Goal: Transaction & Acquisition: Book appointment/travel/reservation

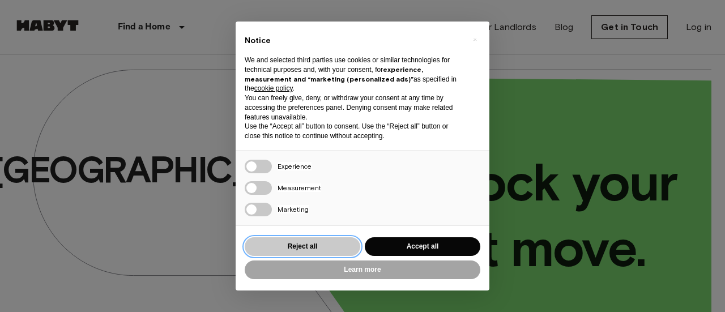
click at [330, 247] on button "Reject all" at bounding box center [303, 246] width 116 height 19
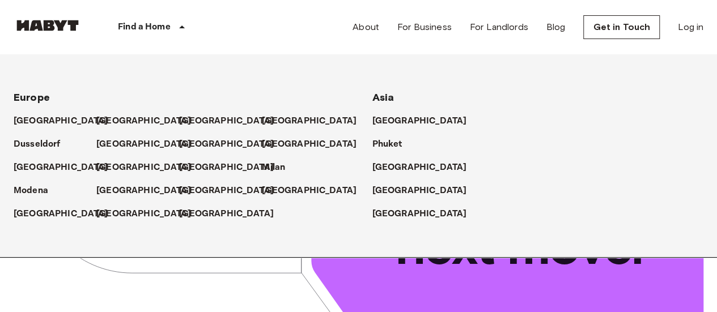
click at [180, 27] on icon at bounding box center [182, 26] width 6 height 3
click at [401, 190] on p "[GEOGRAPHIC_DATA]" at bounding box center [421, 191] width 95 height 14
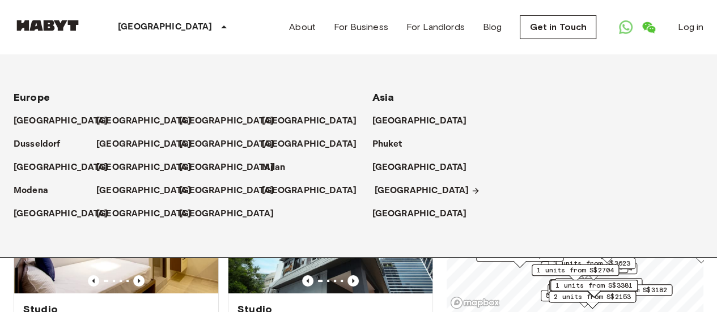
click at [389, 189] on p "[GEOGRAPHIC_DATA]" at bounding box center [421, 191] width 95 height 14
click at [257, 18] on div "Singapore Europe Amsterdam Berlin Brussels Cologne Dusseldorf Frankfurt Graz Ha…" at bounding box center [358, 27] width 689 height 54
click at [437, 277] on div "Private rooms and apartments for rent in Singapore Move-in date ​ Move-in date …" at bounding box center [358, 184] width 689 height 258
click at [57, 27] on img at bounding box center [48, 25] width 68 height 11
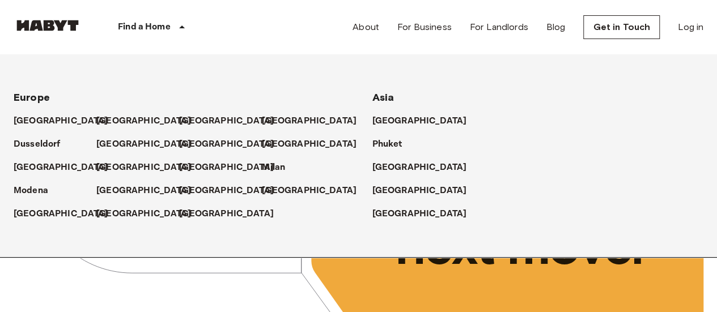
click at [152, 34] on div "Find a Home" at bounding box center [153, 27] width 143 height 54
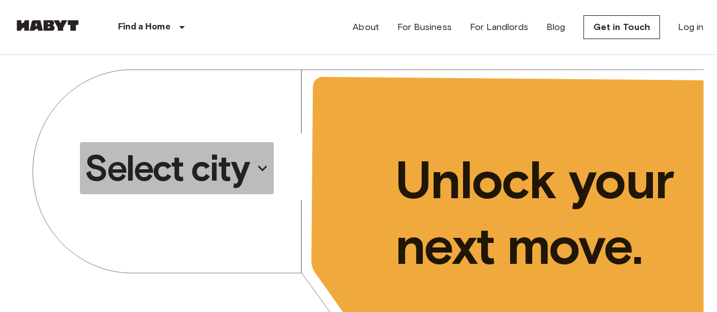
click at [187, 162] on p "Select city" at bounding box center [166, 168] width 164 height 45
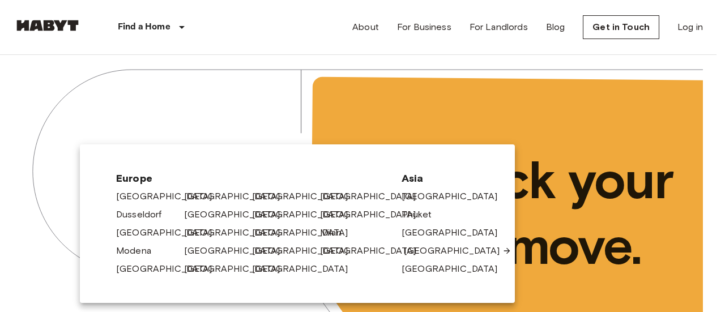
click at [428, 247] on link "[GEOGRAPHIC_DATA]" at bounding box center [458, 251] width 108 height 14
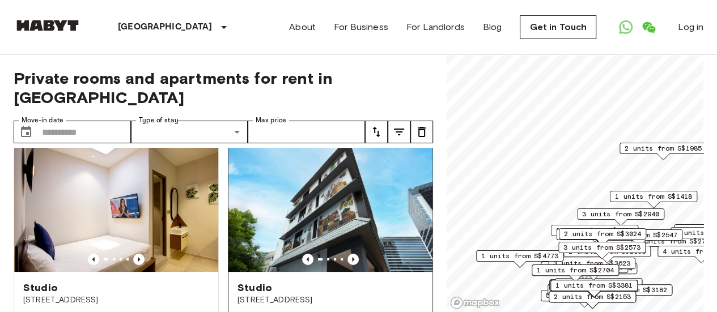
scroll to position [22, 0]
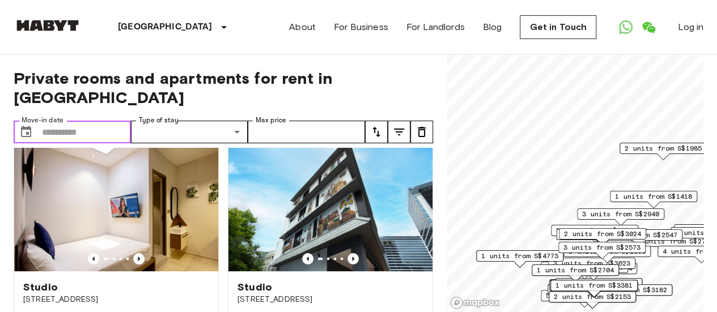
click at [85, 121] on input "Move-in date" at bounding box center [86, 132] width 89 height 23
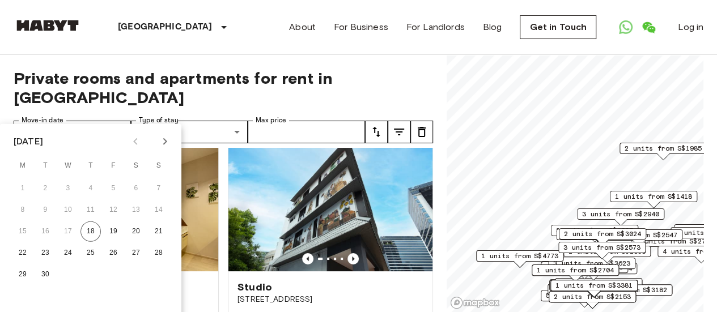
click at [167, 141] on icon "Next month" at bounding box center [165, 141] width 4 height 7
click at [70, 187] on button "1" at bounding box center [68, 188] width 20 height 20
type input "**********"
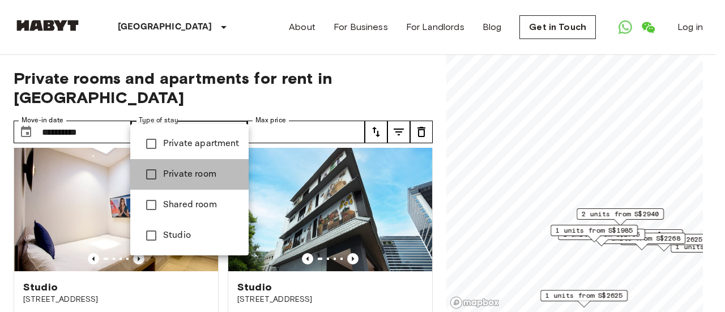
click at [195, 167] on li "Private room" at bounding box center [189, 174] width 118 height 31
type input "**********"
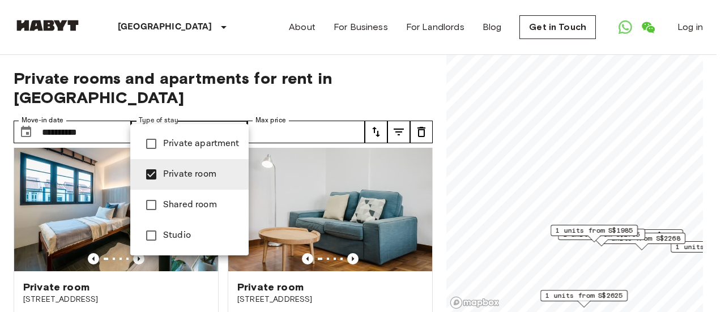
click at [216, 32] on div at bounding box center [362, 156] width 725 height 312
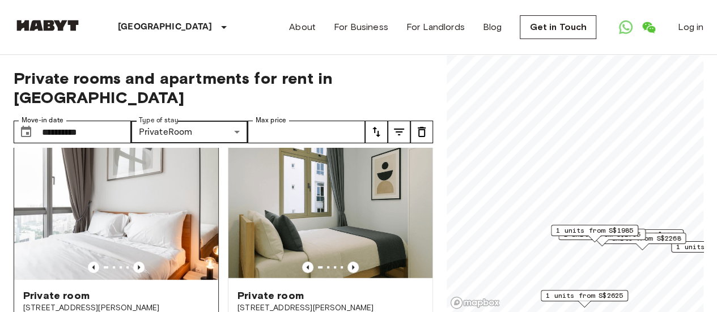
scroll to position [265, 0]
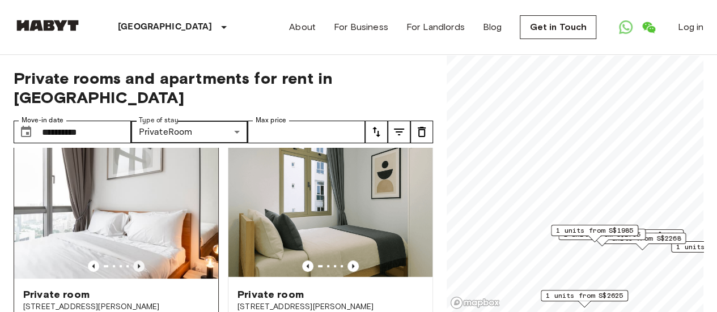
click at [134, 261] on icon "Previous image" at bounding box center [138, 266] width 11 height 11
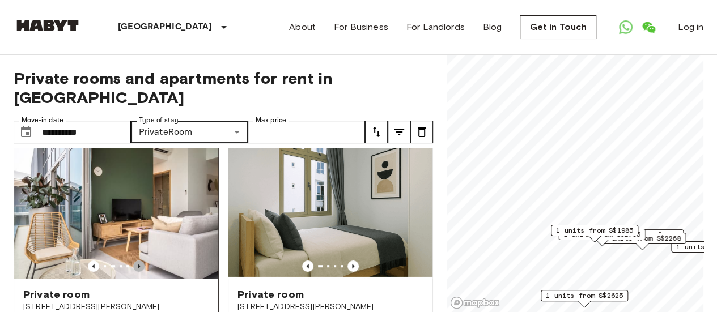
click at [134, 261] on icon "Previous image" at bounding box center [138, 266] width 11 height 11
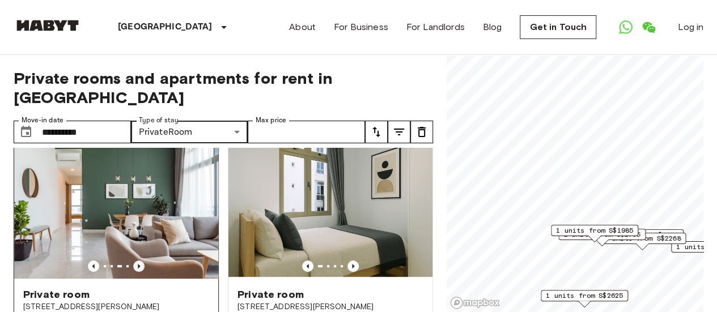
click at [134, 261] on icon "Previous image" at bounding box center [138, 266] width 11 height 11
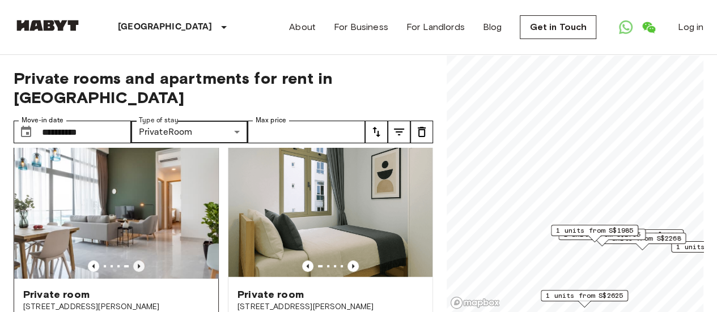
click at [134, 261] on icon "Previous image" at bounding box center [138, 266] width 11 height 11
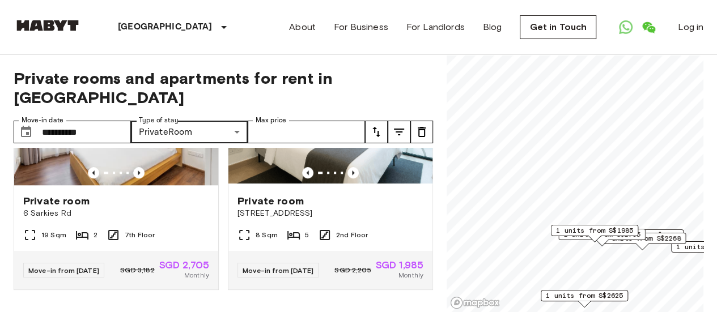
scroll to position [630, 0]
click at [305, 230] on span "5" at bounding box center [307, 235] width 4 height 10
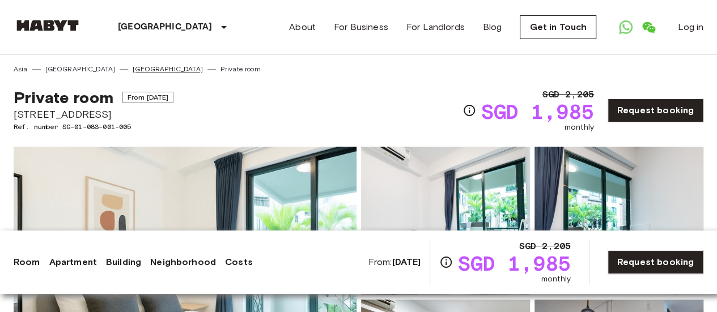
click at [133, 70] on link "[GEOGRAPHIC_DATA]" at bounding box center [168, 69] width 70 height 10
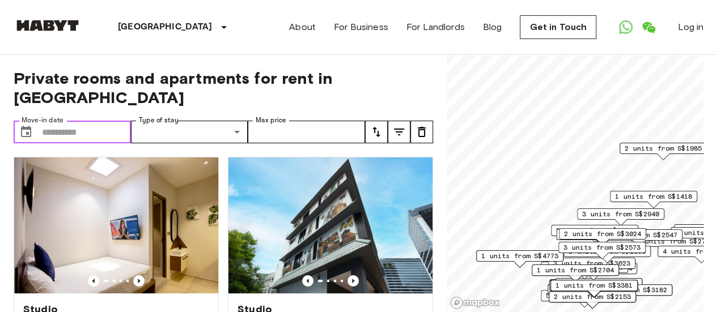
click at [99, 121] on input "Move-in date" at bounding box center [86, 132] width 89 height 23
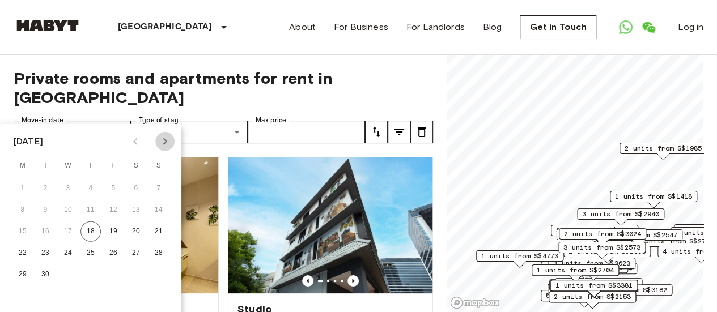
click at [166, 143] on icon "Next month" at bounding box center [165, 142] width 14 height 14
click at [65, 190] on button "1" at bounding box center [68, 188] width 20 height 20
type input "**********"
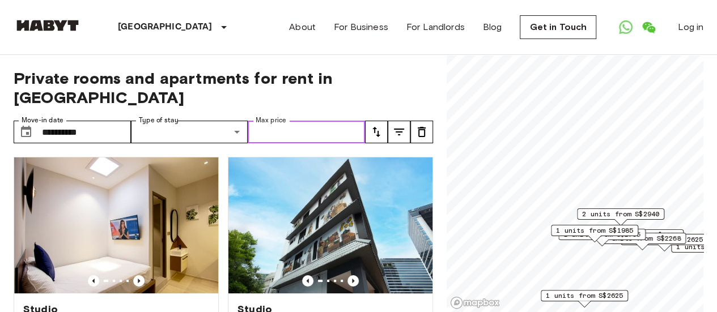
click at [289, 121] on input "Max price" at bounding box center [306, 132] width 117 height 23
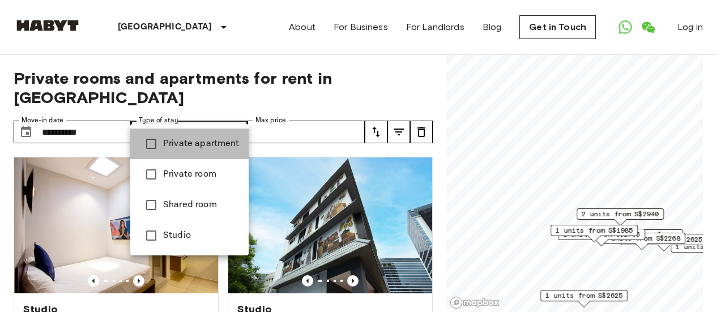
click at [204, 139] on span "Private apartment" at bounding box center [201, 144] width 76 height 14
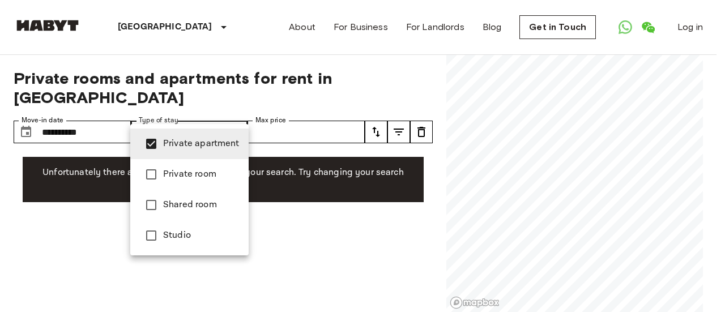
click at [199, 181] on span "Private room" at bounding box center [201, 175] width 76 height 14
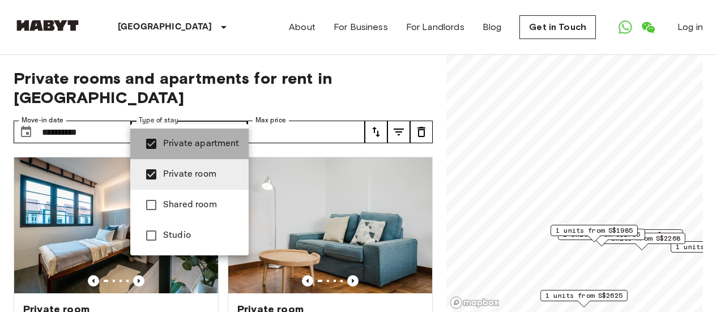
click at [195, 139] on span "Private apartment" at bounding box center [201, 144] width 76 height 14
type input "**********"
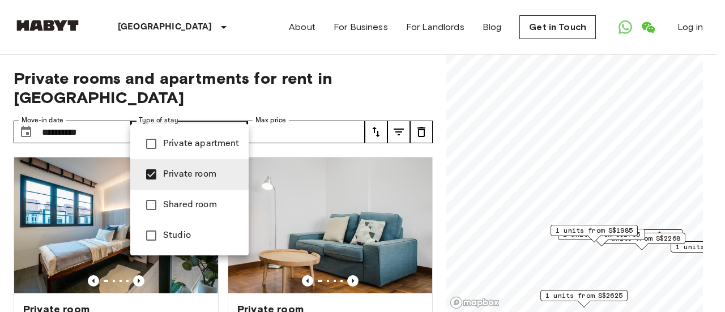
click at [251, 40] on div at bounding box center [362, 156] width 725 height 312
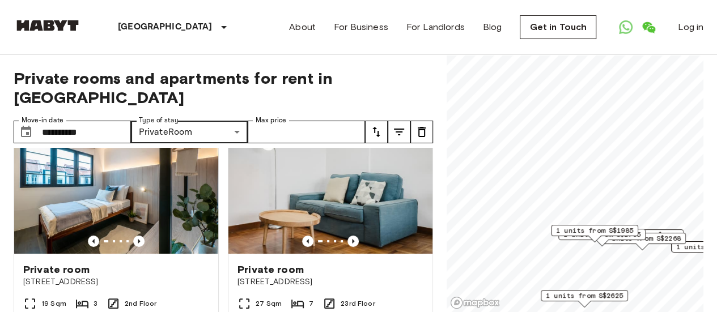
scroll to position [40, 0]
click at [174, 182] on img at bounding box center [116, 186] width 204 height 136
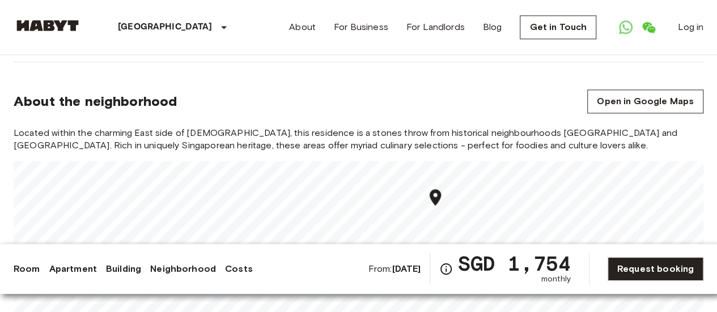
scroll to position [688, 0]
click at [537, 153] on div "Located within the charming East side of [DEMOGRAPHIC_DATA], this residence is …" at bounding box center [358, 228] width 689 height 204
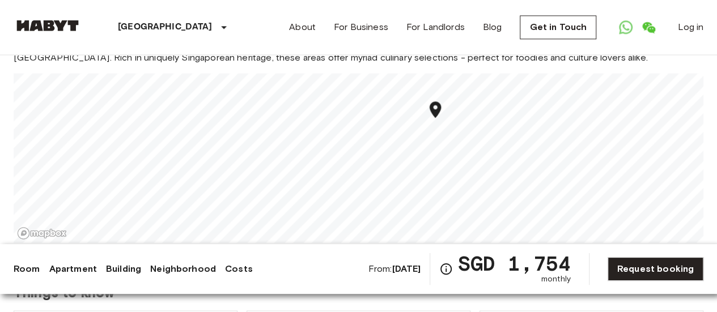
scroll to position [777, 0]
click at [604, 242] on section "About the neighborhood Open in Google Maps Located within the charming East sid…" at bounding box center [358, 114] width 689 height 283
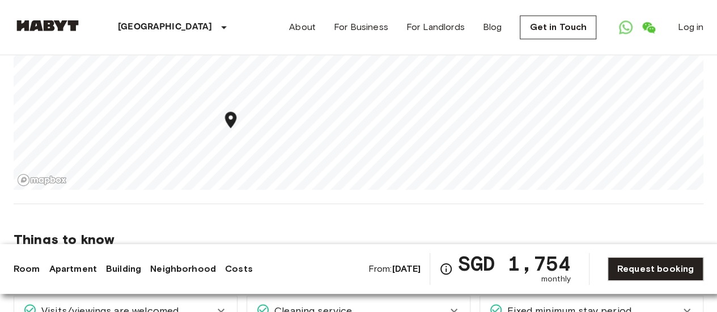
scroll to position [0, 0]
